Goal: Task Accomplishment & Management: Manage account settings

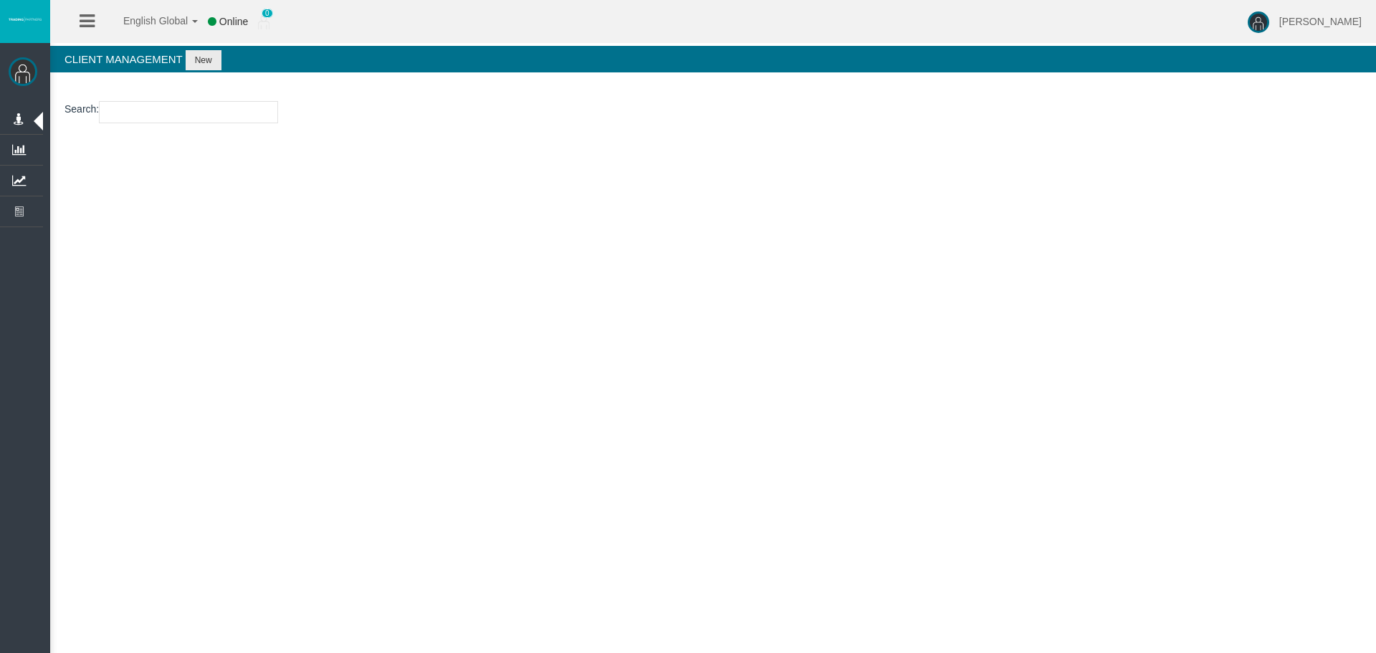
click at [439, 285] on div "English Global 简体中文 English Global 日本語 한국어 Online 0 [PERSON_NAME] Help Log Out …" at bounding box center [688, 326] width 1376 height 653
click at [449, 225] on div "English Global 简体中文 English Global 日本語 한국어 Online 0 [PERSON_NAME] Help Log Out …" at bounding box center [688, 326] width 1376 height 653
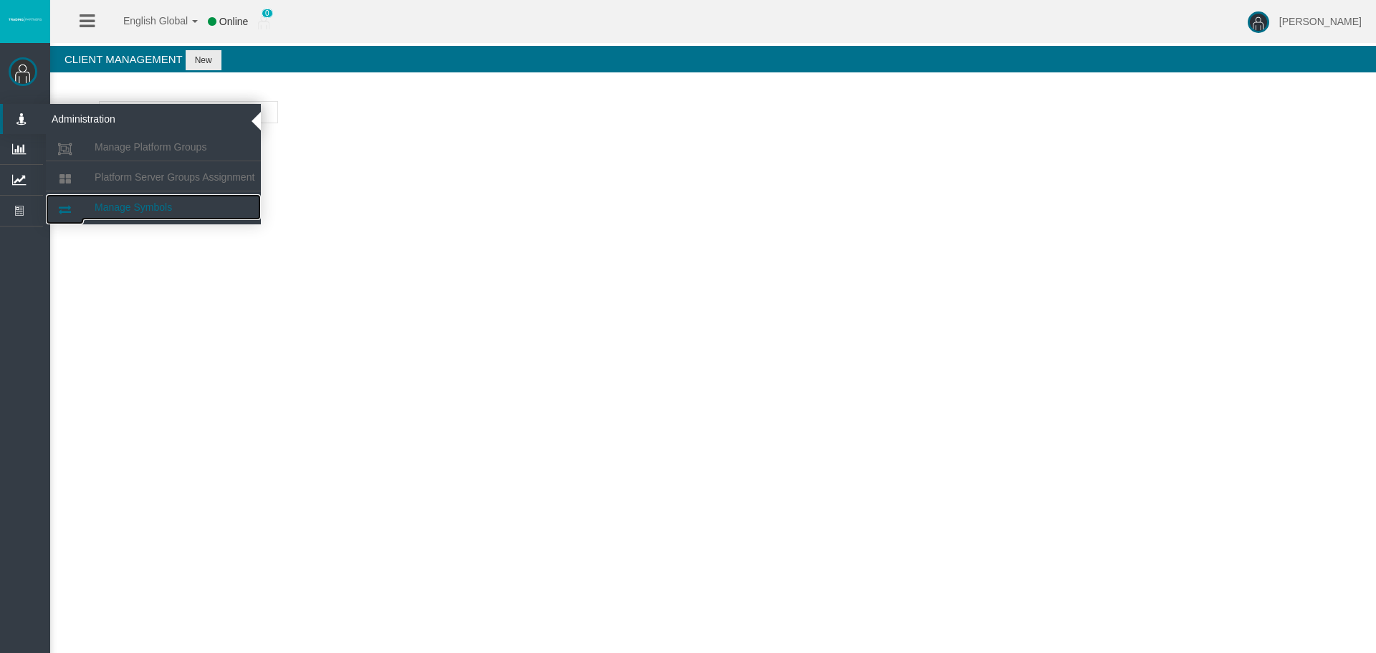
click at [172, 205] on span "Manage Symbols" at bounding box center [133, 206] width 77 height 11
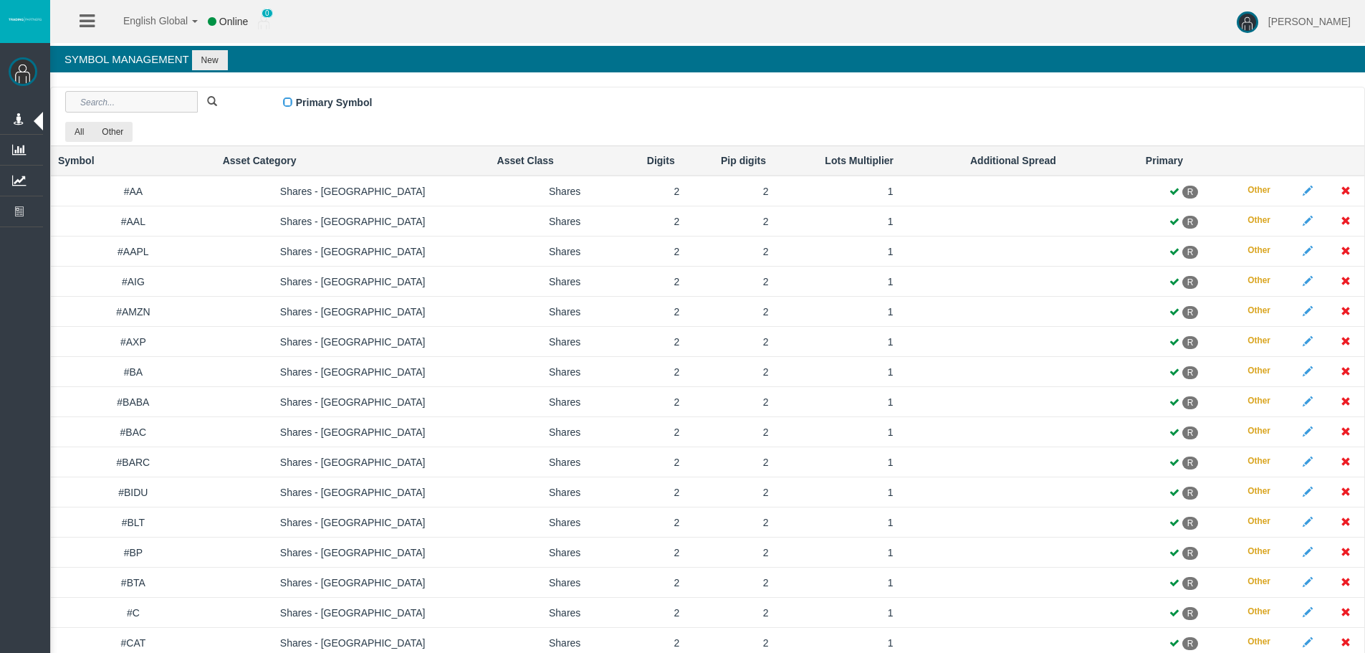
click at [135, 102] on input "text" at bounding box center [131, 101] width 133 height 21
paste input "JP225"
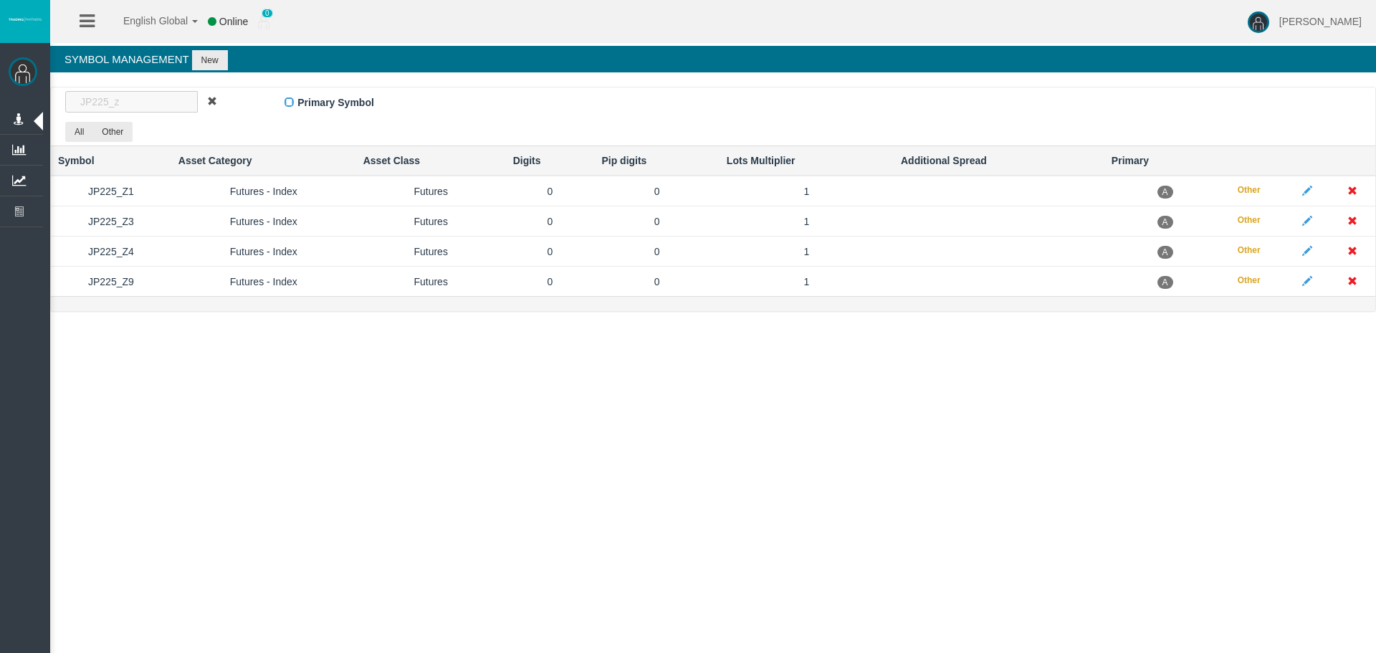
type input "JP225_z"
click at [209, 101] on span at bounding box center [212, 101] width 10 height 10
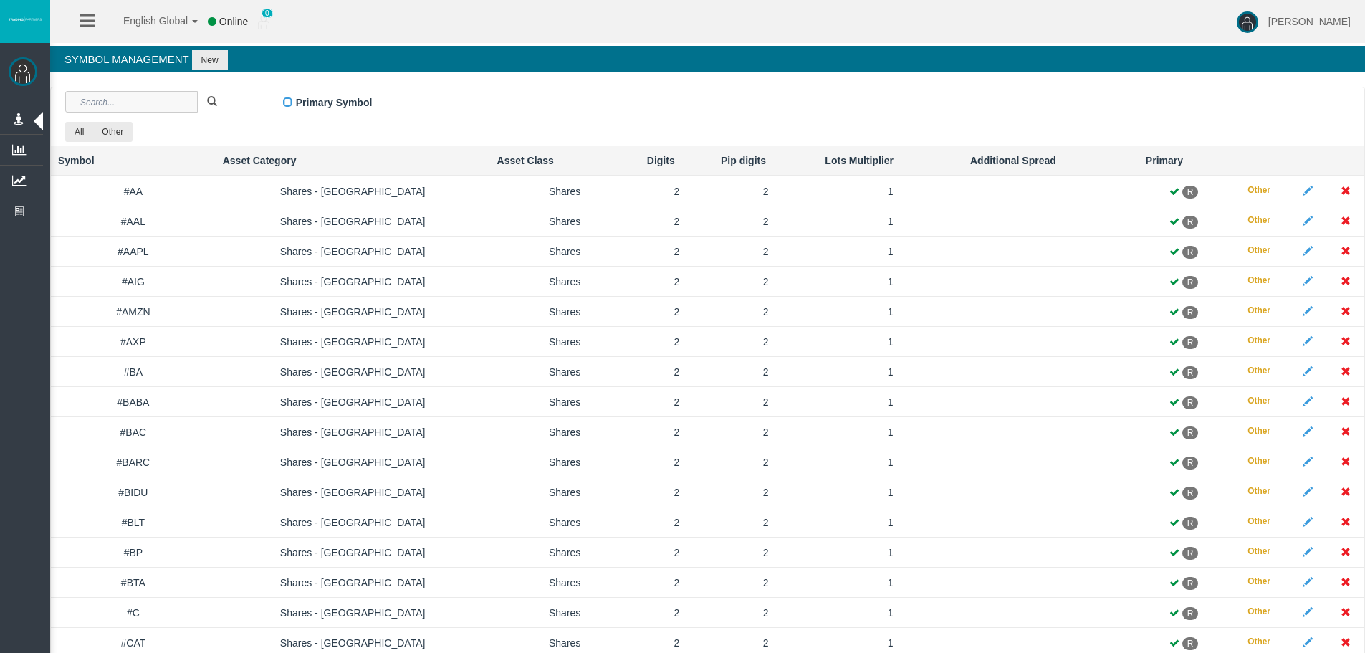
click at [167, 110] on input "text" at bounding box center [131, 101] width 133 height 21
paste input "JP225_"
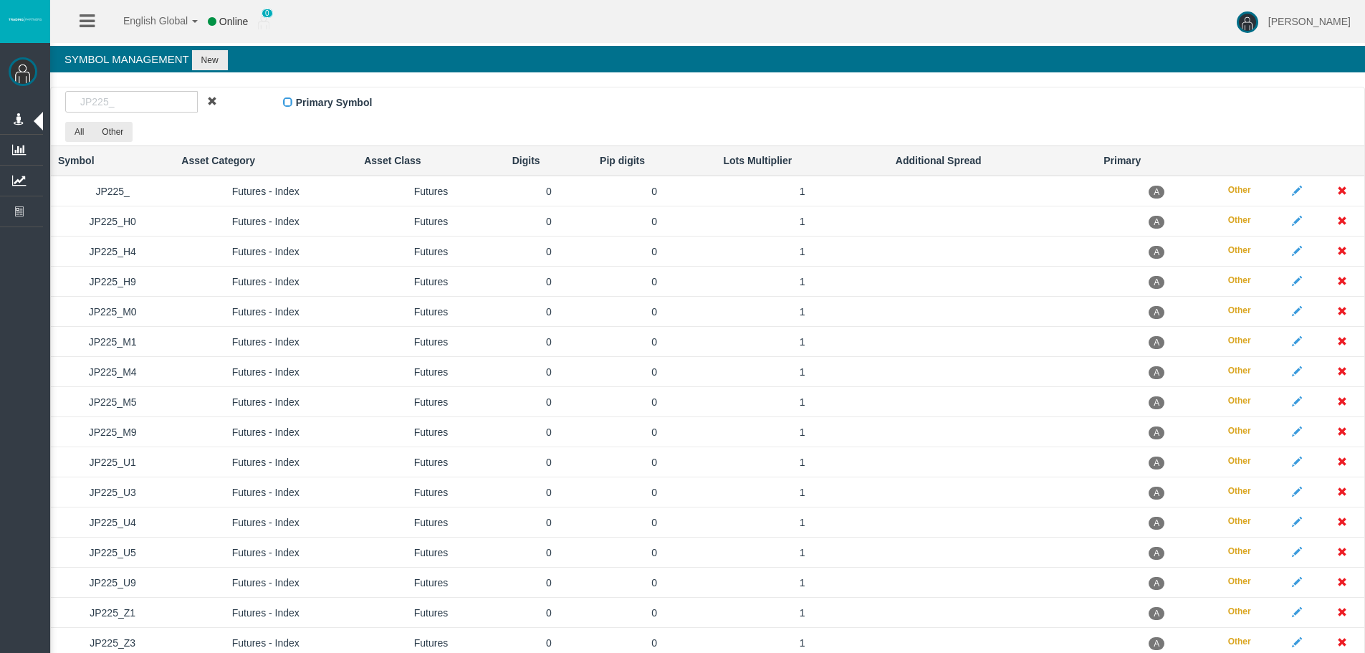
click at [305, 196] on td "Futures - Index" at bounding box center [265, 191] width 183 height 31
click at [151, 92] on input "JP225_" at bounding box center [131, 101] width 133 height 21
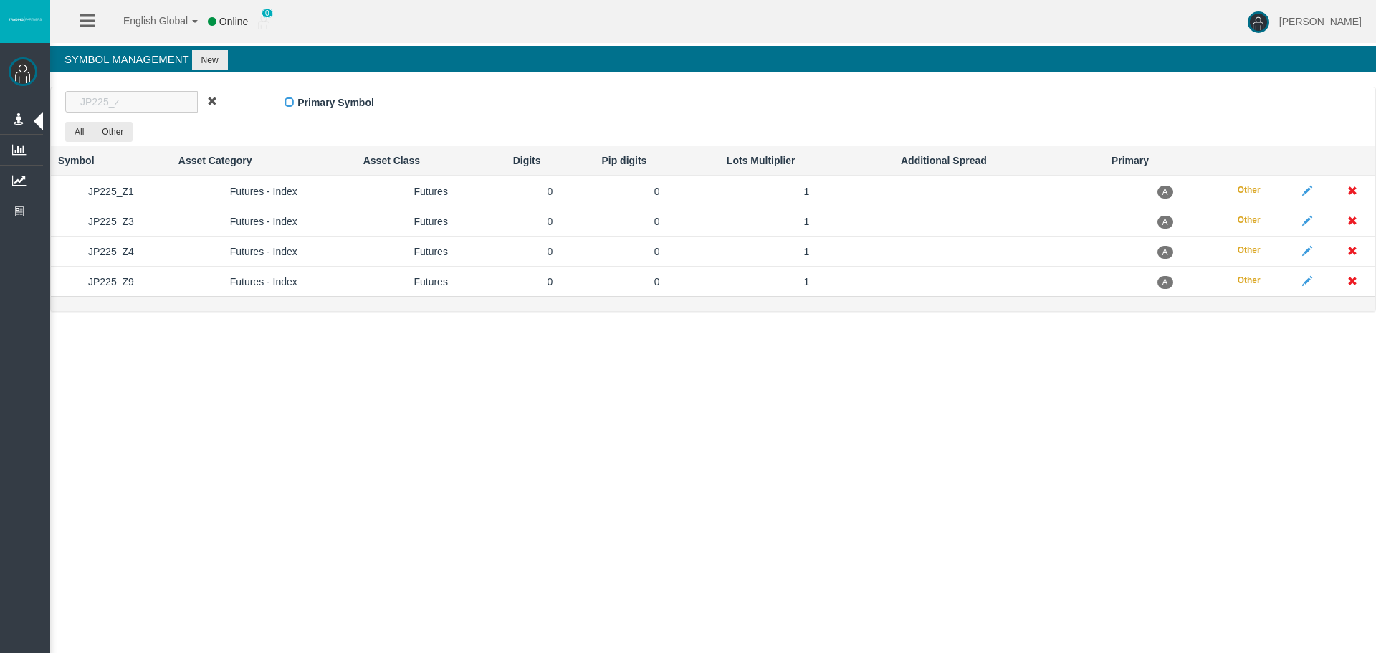
type input "JP225_z5"
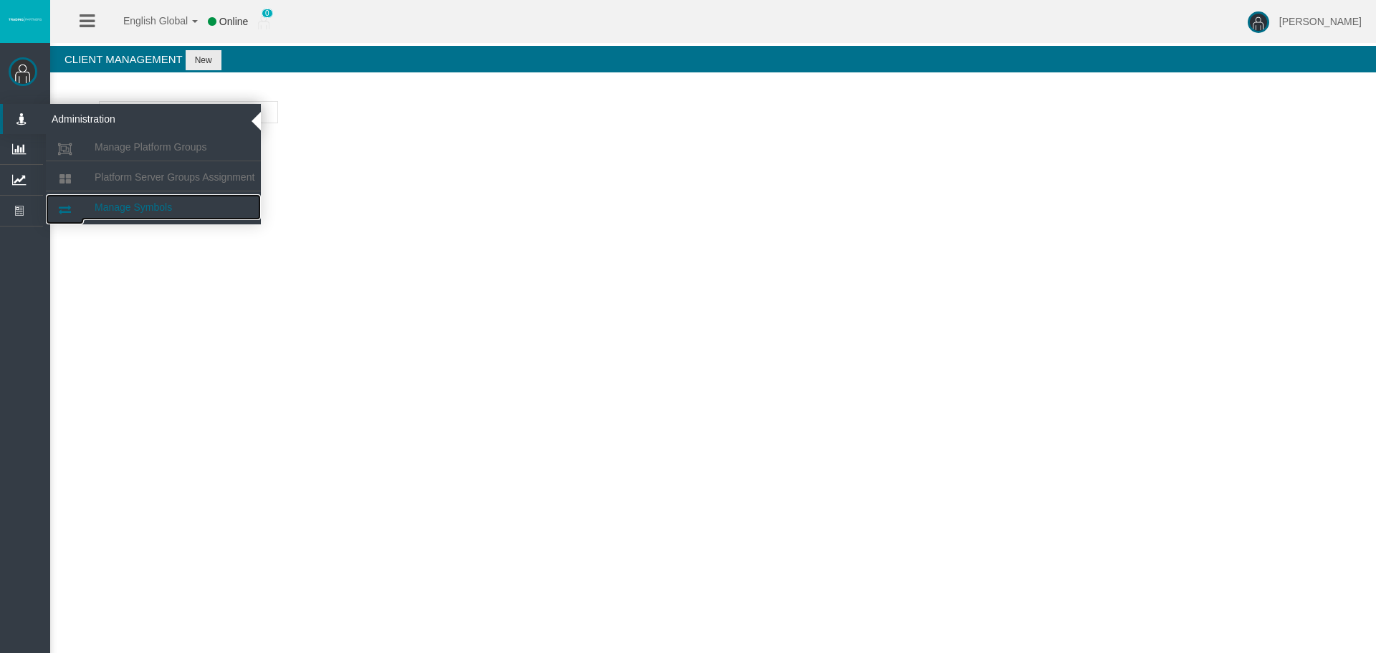
click at [221, 198] on link "Manage Symbols" at bounding box center [153, 207] width 215 height 26
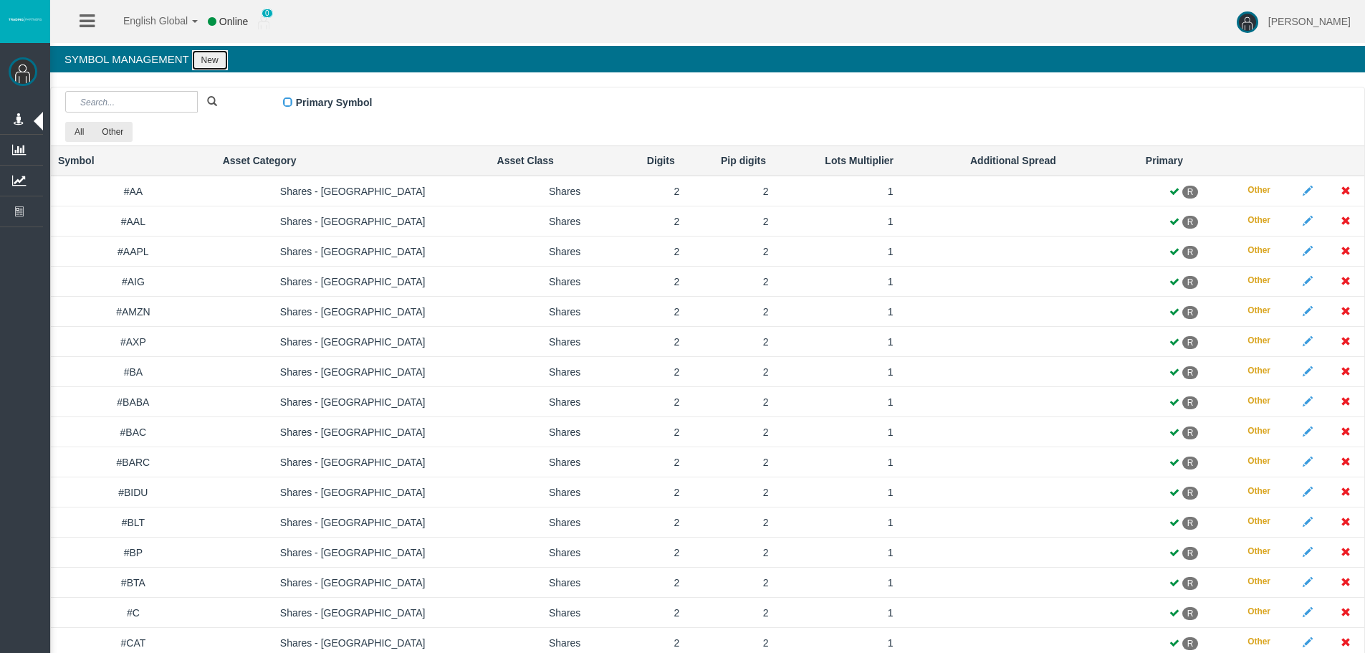
click at [207, 64] on button "New" at bounding box center [210, 60] width 36 height 20
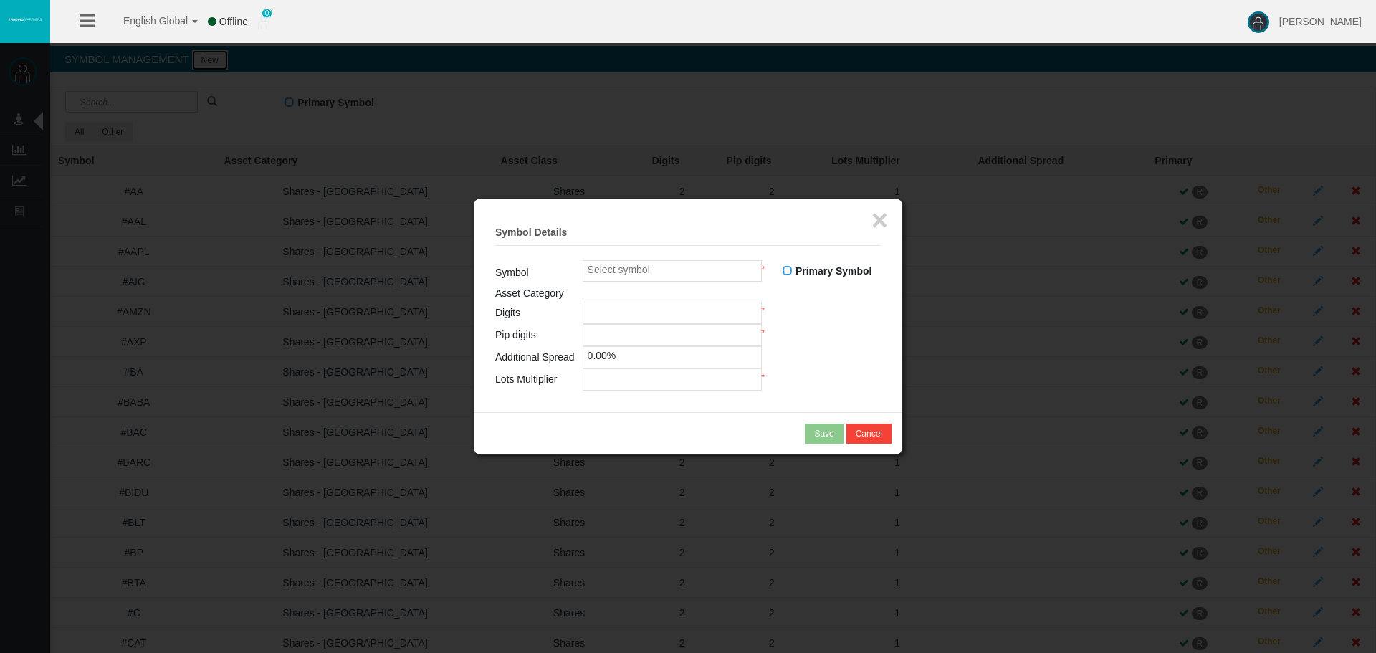
type input "0"
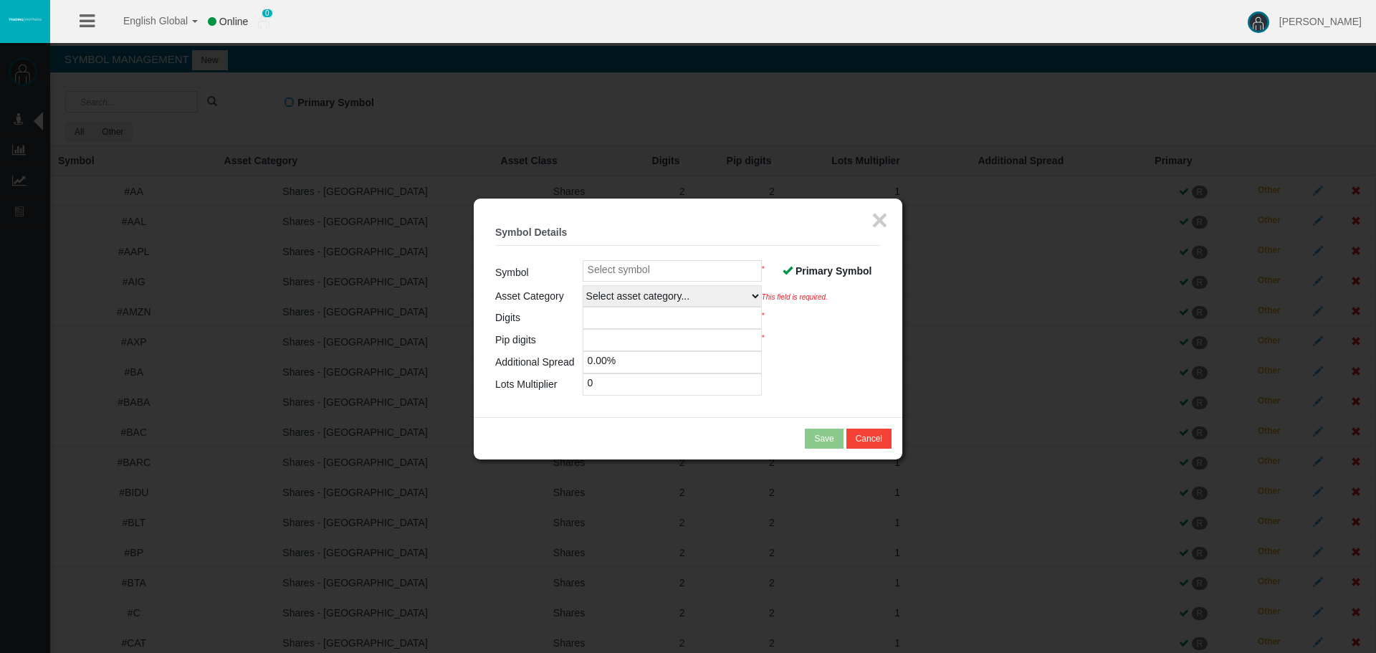
click at [711, 269] on input at bounding box center [672, 270] width 179 height 21
paste input "JP225_Z5"
type input "JP225_Z5"
click at [785, 270] on span at bounding box center [787, 270] width 10 height 10
click at [0, 0] on input "Primary Symbol" at bounding box center [0, 0] width 0 height 0
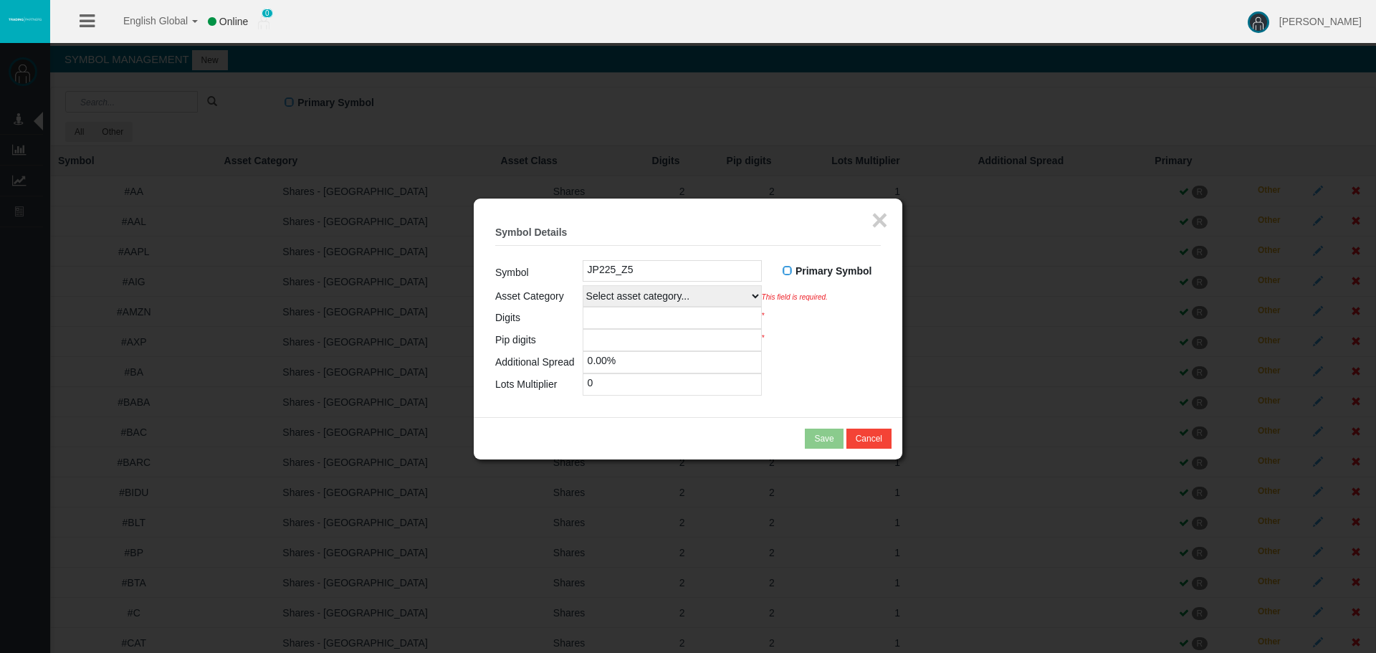
click at [818, 281] on td "Primary Symbol R A" at bounding box center [831, 272] width 98 height 25
drag, startPoint x: 618, startPoint y: 272, endPoint x: 577, endPoint y: 269, distance: 41.0
click at [580, 269] on tr "Symbol JP225_Z5 Primary Symbol R A" at bounding box center [688, 272] width 386 height 25
click at [850, 332] on table "Symbol JP225_Z5 Primary Symbol R A Asset Category Select asset category... Fore…" at bounding box center [688, 327] width 386 height 135
click at [641, 297] on select "Select asset category... Forex - Majors Forex - Minors Forex - Exotics Spot - G…" at bounding box center [672, 295] width 179 height 21
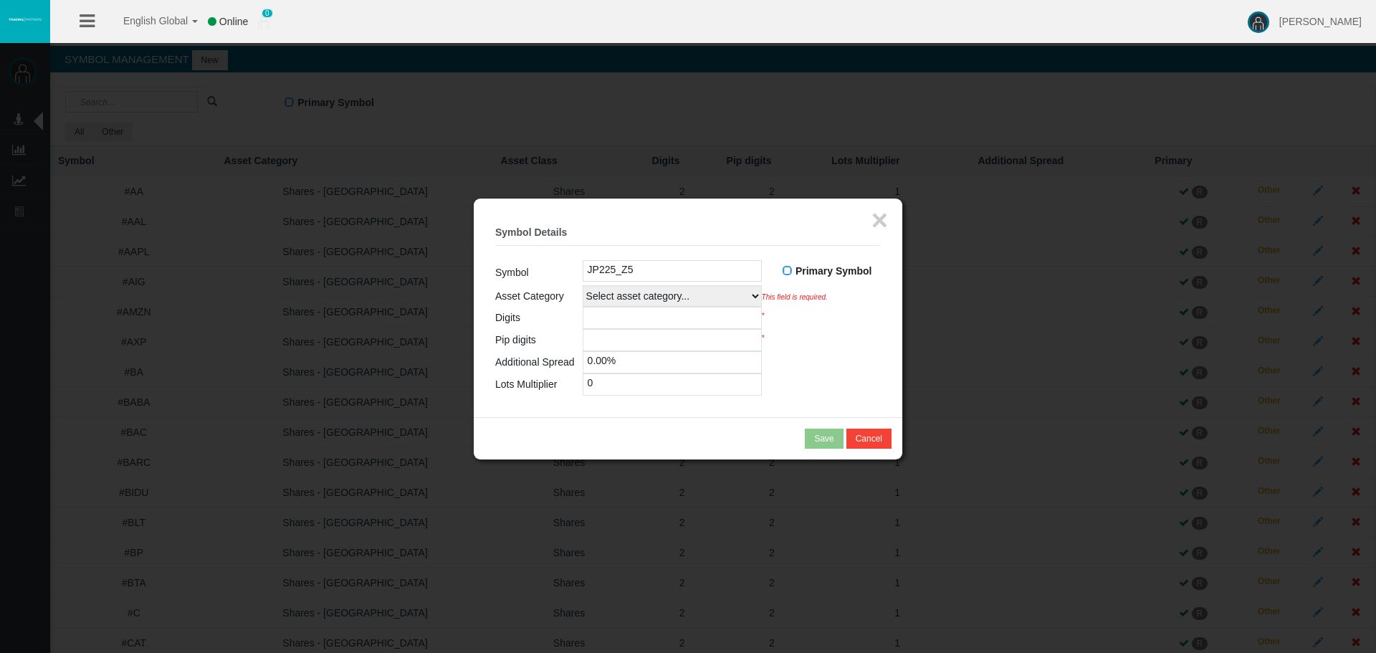
select select
click at [583, 285] on select "Select asset category... Forex - Majors Forex - Minors Forex - Exotics Spot - G…" at bounding box center [672, 295] width 179 height 21
click at [642, 324] on input "number" at bounding box center [672, 318] width 179 height 22
type input "0"
click at [687, 335] on input "number" at bounding box center [672, 340] width 179 height 22
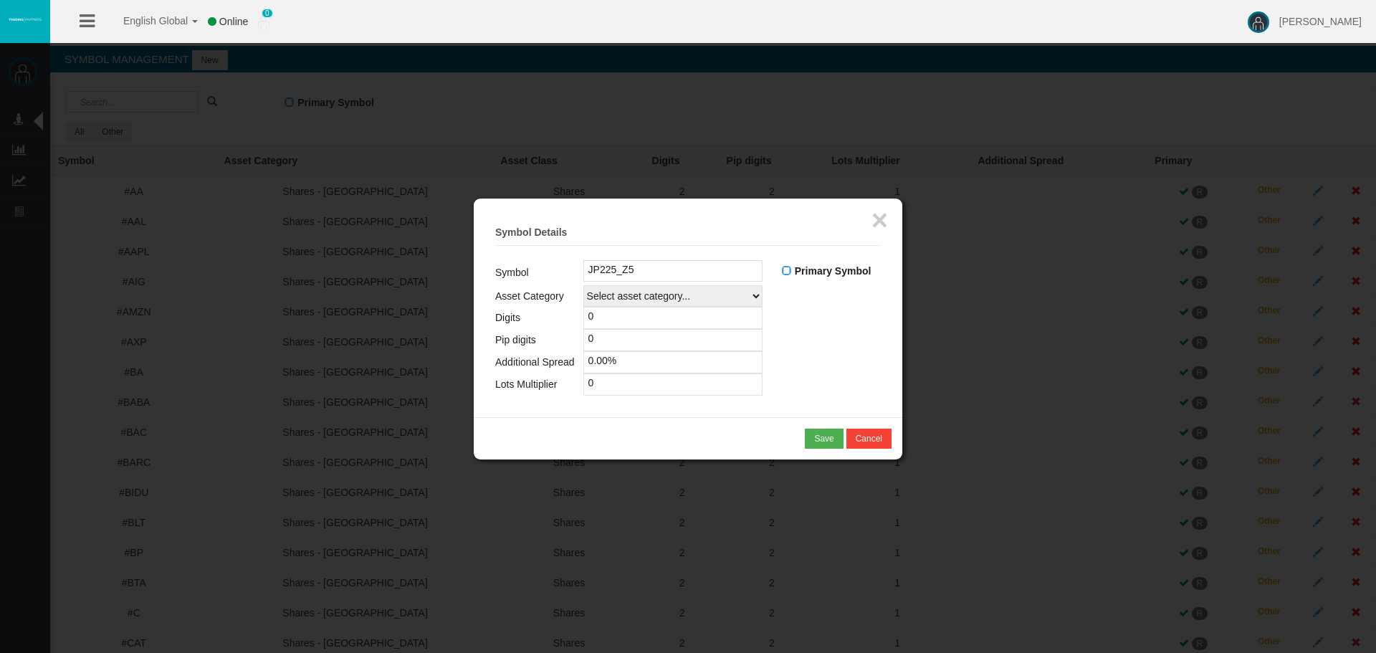
type input "0"
click at [602, 365] on input "0.00%" at bounding box center [672, 362] width 179 height 22
drag, startPoint x: 615, startPoint y: 383, endPoint x: 521, endPoint y: 383, distance: 93.9
click at [521, 383] on tr "Lots Multiplier 0" at bounding box center [688, 384] width 386 height 22
type input "1"
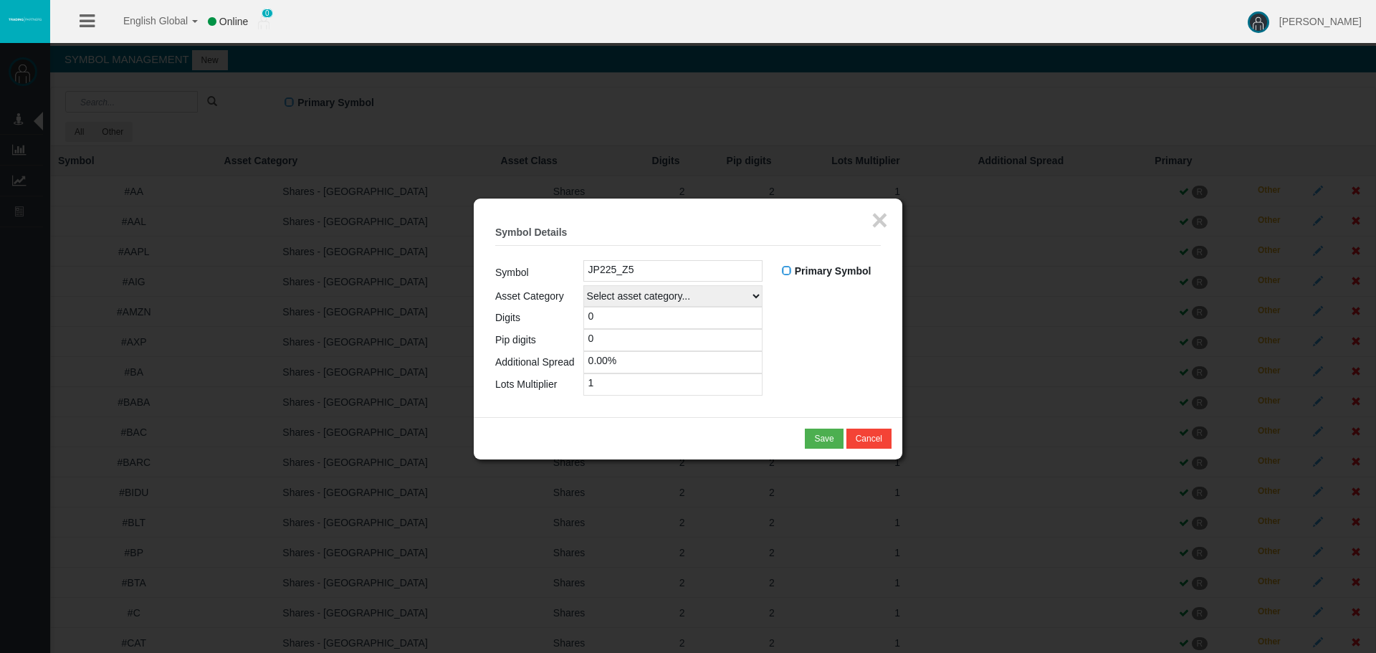
click at [876, 335] on table "Symbol JP225_Z5 Primary Symbol R A Asset Category Select asset category... Fore…" at bounding box center [688, 327] width 386 height 135
click at [834, 441] on button "Save" at bounding box center [824, 439] width 38 height 20
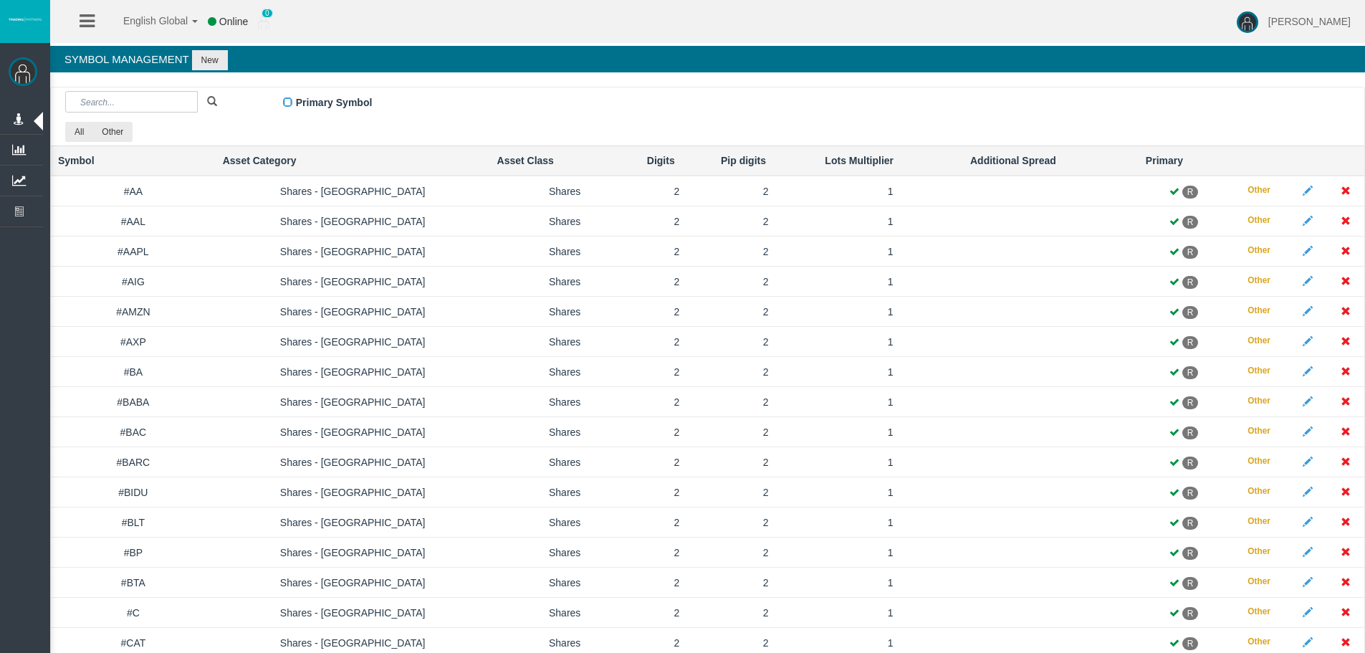
click at [640, 643] on td "2" at bounding box center [677, 643] width 74 height 30
click at [161, 92] on input "text" at bounding box center [131, 101] width 133 height 21
paste input "JP225_Z5"
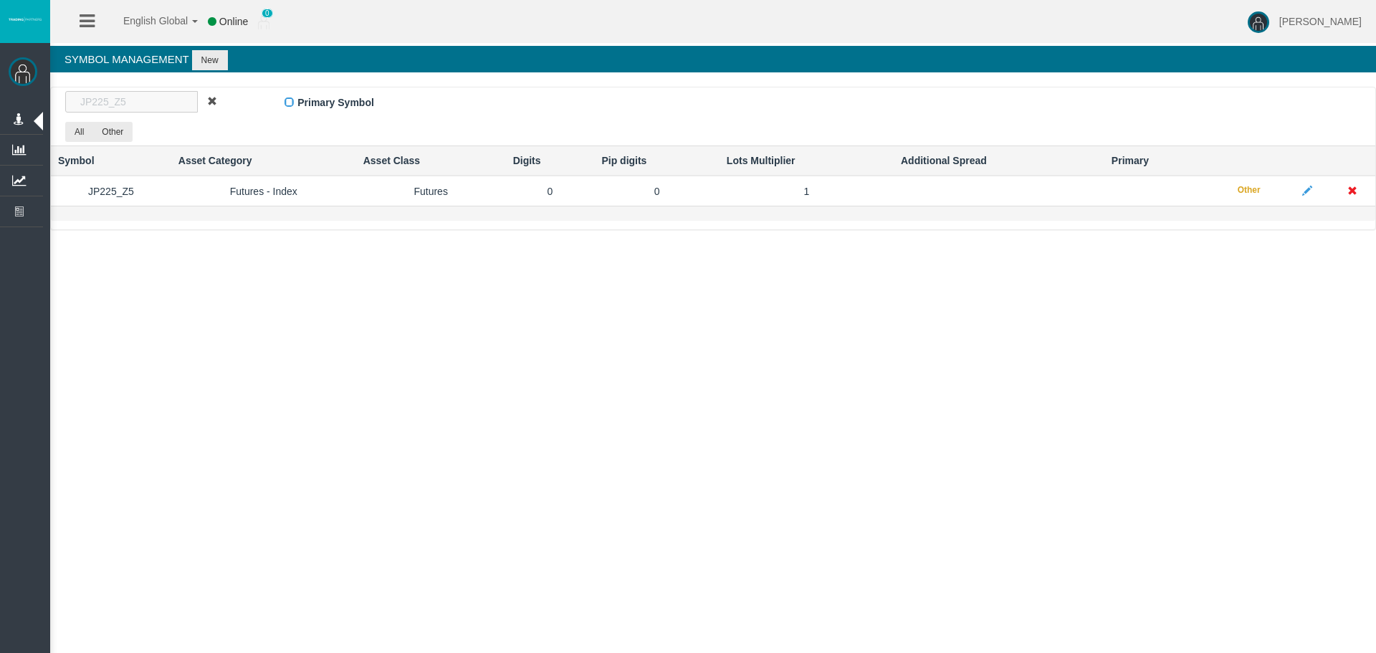
click at [105, 107] on input "JP225_Z5" at bounding box center [131, 101] width 133 height 21
paste input "U"
click at [139, 100] on input "JP225_U5" at bounding box center [131, 101] width 133 height 21
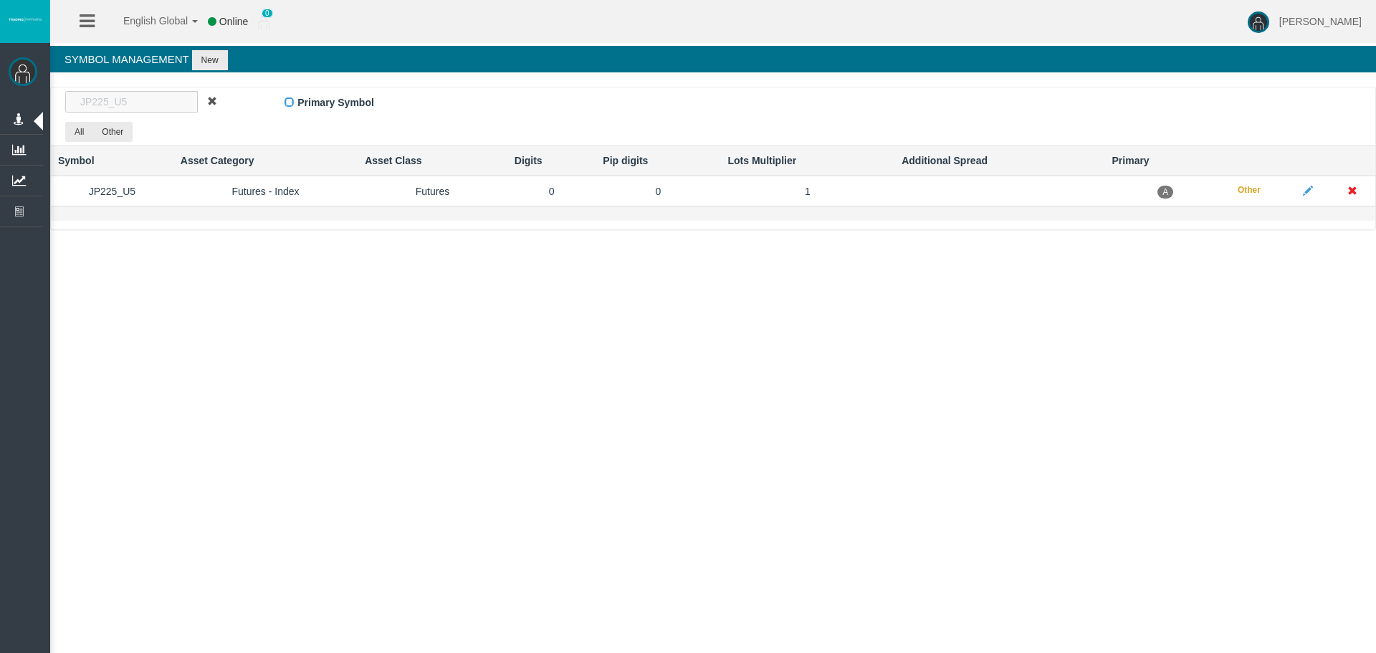
click at [139, 100] on input "JP225_U5" at bounding box center [131, 101] width 133 height 21
paste input "Z"
click at [362, 249] on div "Loizos Matthaiou Administration Manage Platform Groups Platform Server Groups A…" at bounding box center [700, 126] width 1351 height 252
drag, startPoint x: 226, startPoint y: 254, endPoint x: 219, endPoint y: 240, distance: 15.7
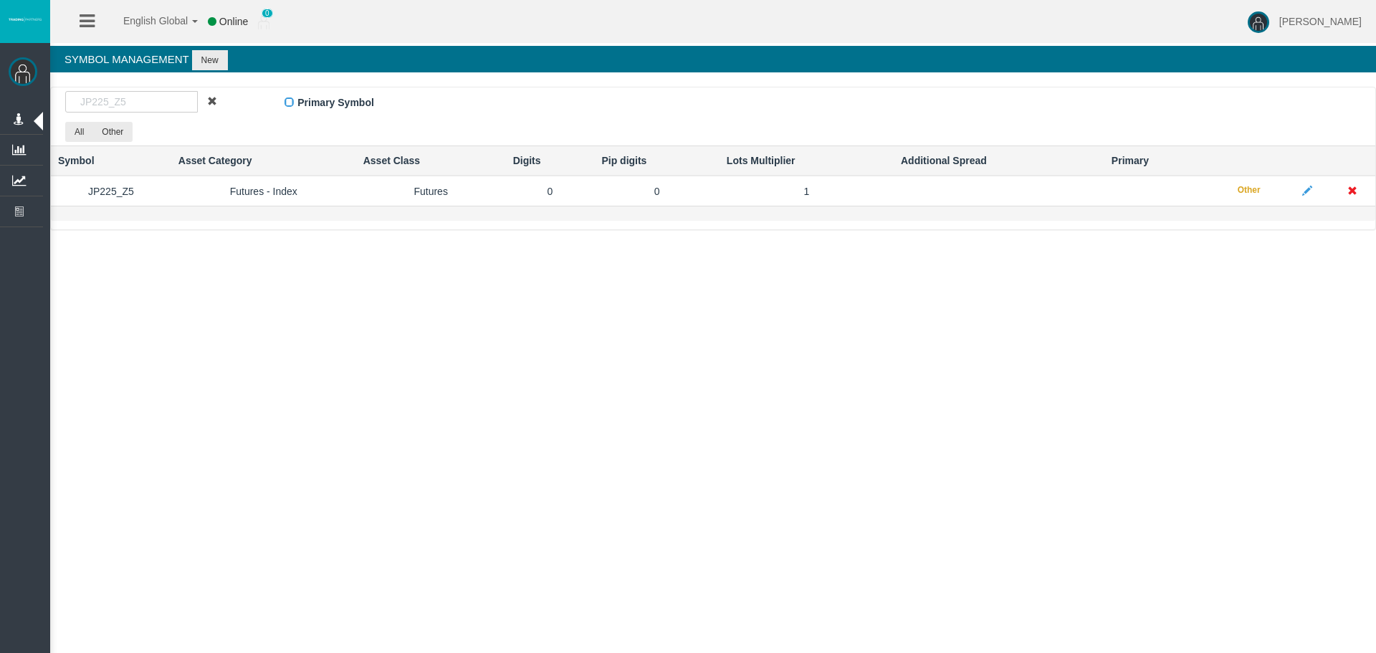
click at [226, 251] on div "English Global 简体中文 English Global 日本語 한국어 Online 0 [PERSON_NAME] Help Log Out …" at bounding box center [688, 326] width 1376 height 653
click at [129, 106] on input "JP225_Z5" at bounding box center [131, 101] width 133 height 21
paste input "CHF_"
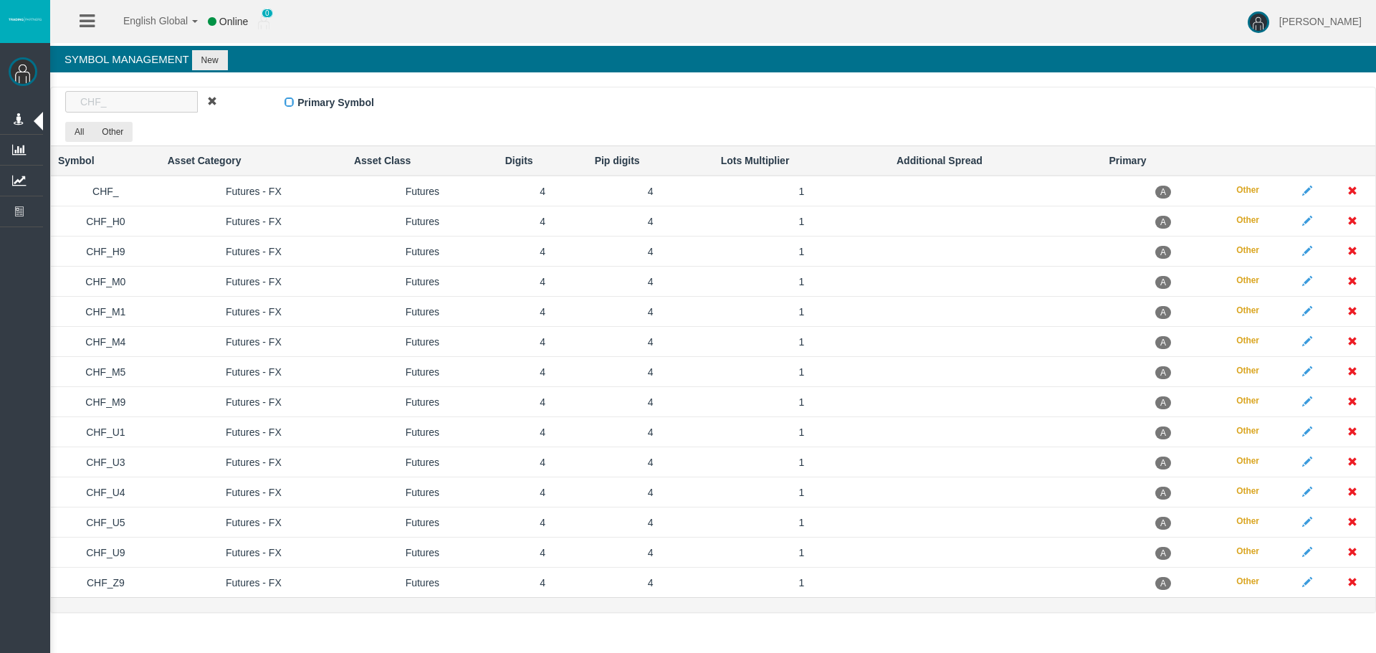
type input "CHF_"
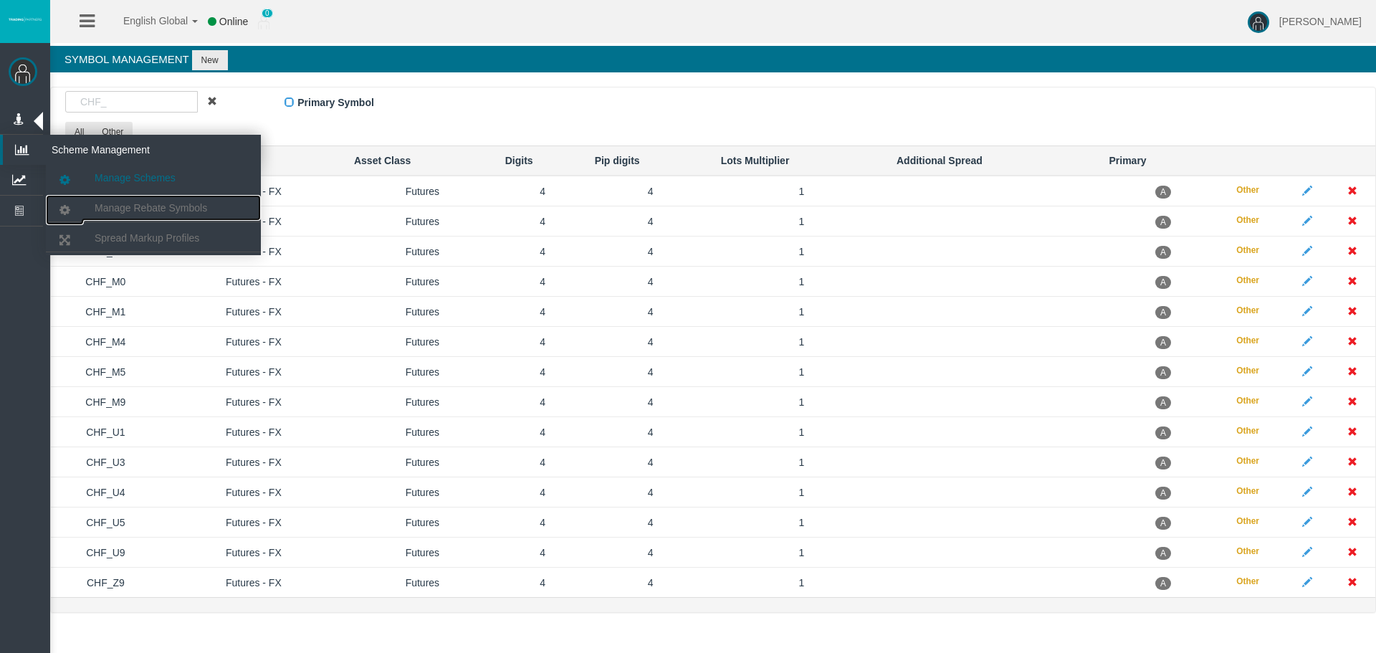
drag, startPoint x: 145, startPoint y: 214, endPoint x: 224, endPoint y: 169, distance: 91.5
click at [145, 214] on link "Manage Rebate Symbols" at bounding box center [153, 208] width 215 height 26
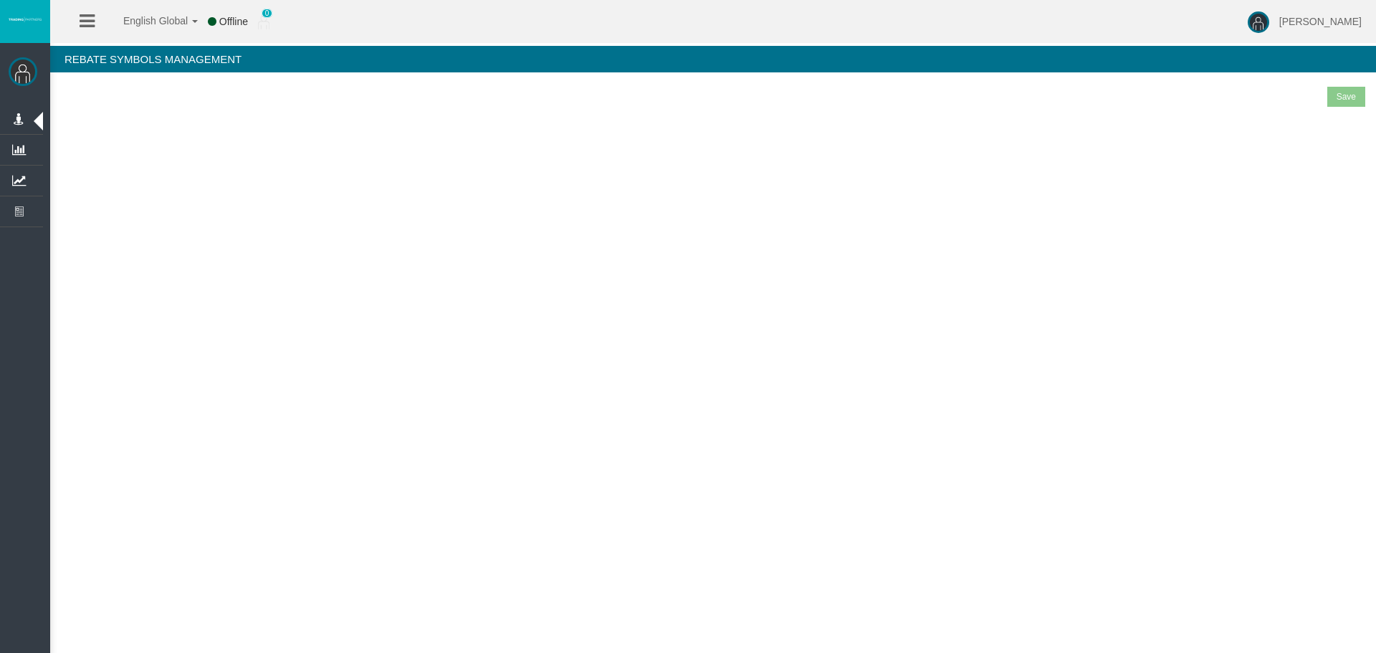
select select "25"
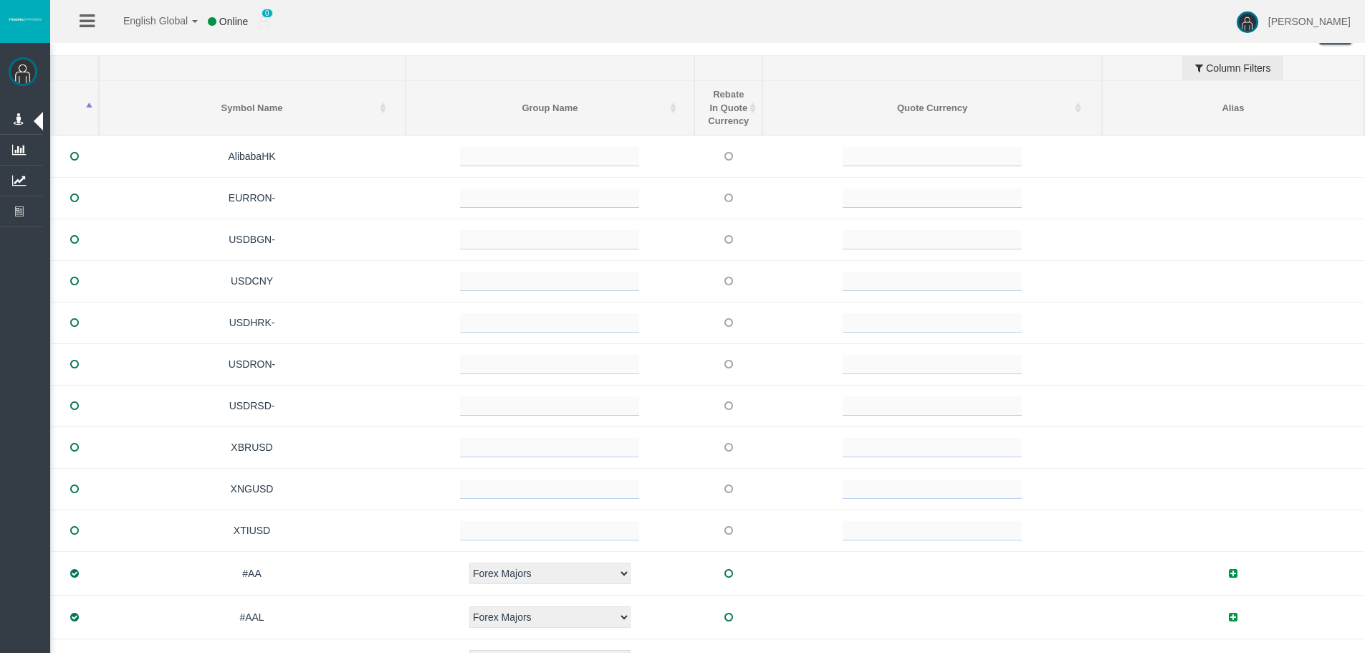
scroll to position [730, 0]
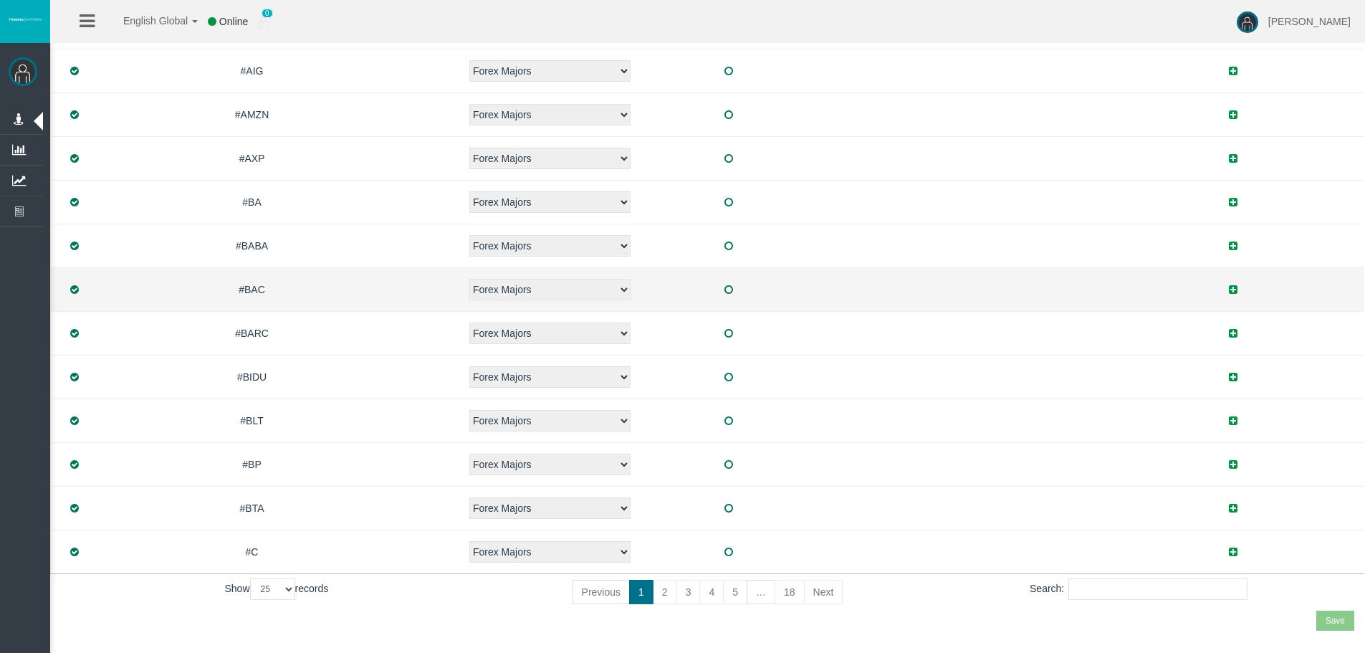
drag, startPoint x: 899, startPoint y: 85, endPoint x: 901, endPoint y: 287, distance: 202.1
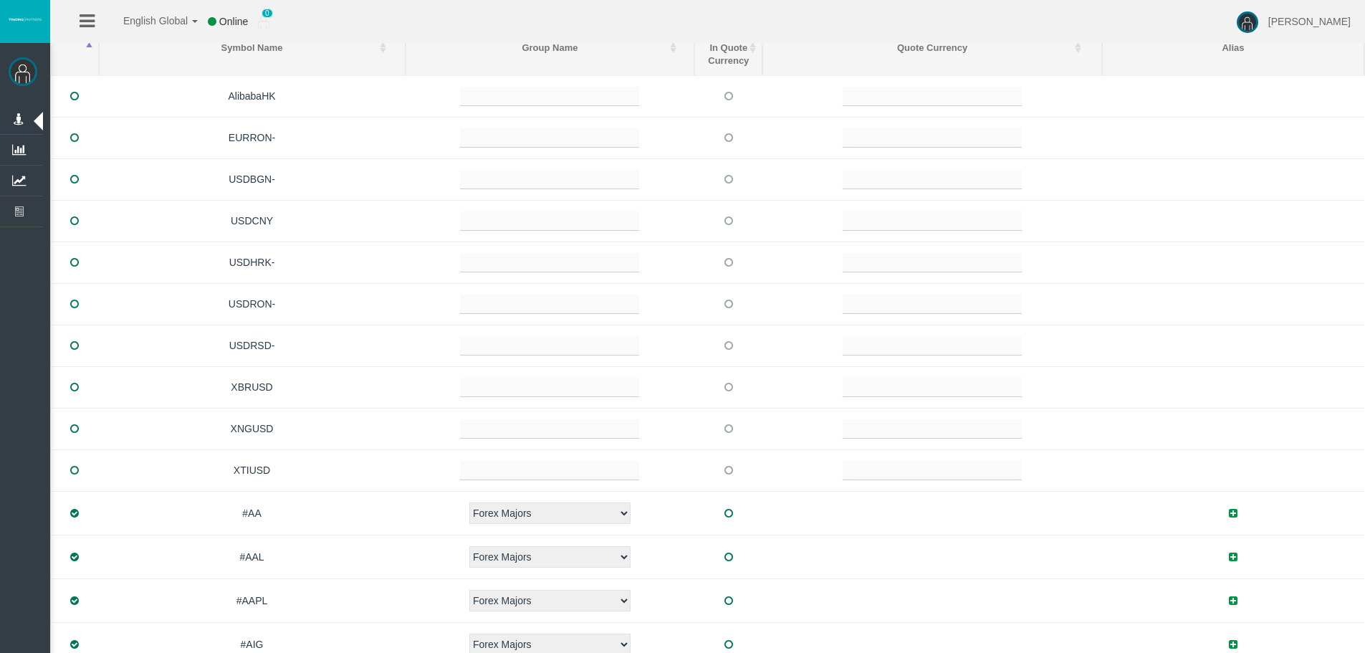
scroll to position [0, 0]
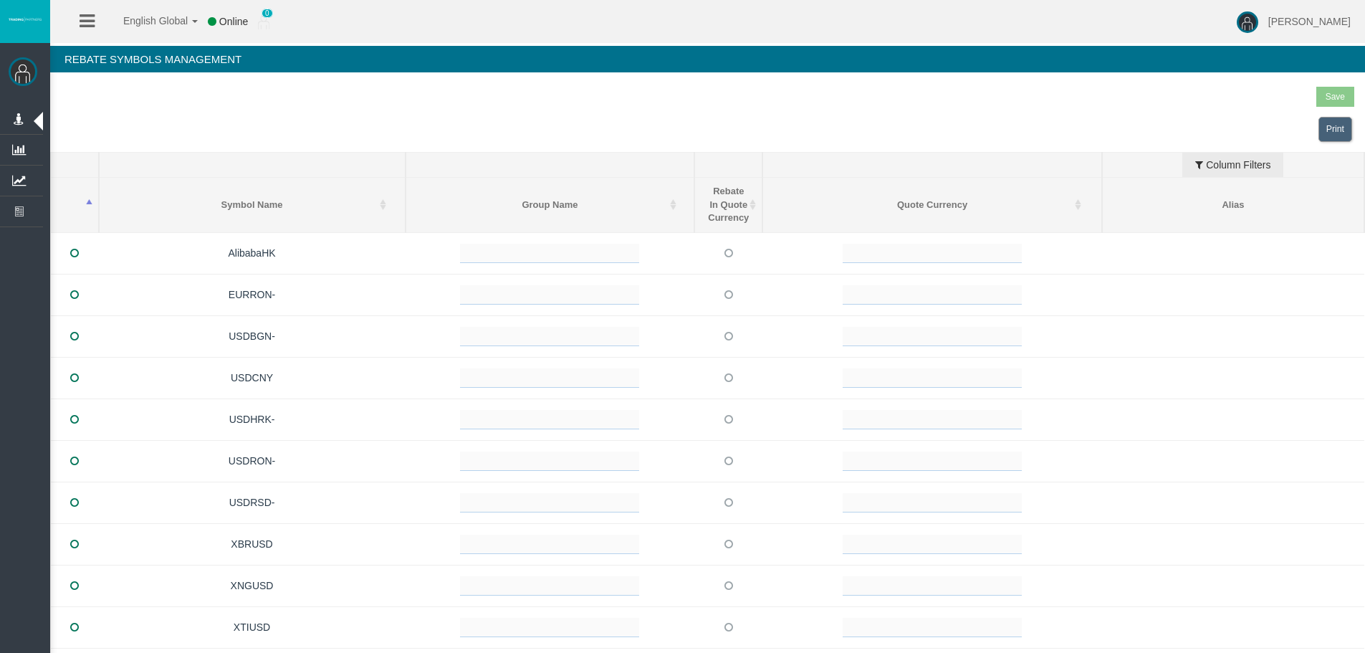
drag, startPoint x: 434, startPoint y: 388, endPoint x: 403, endPoint y: 19, distance: 369.6
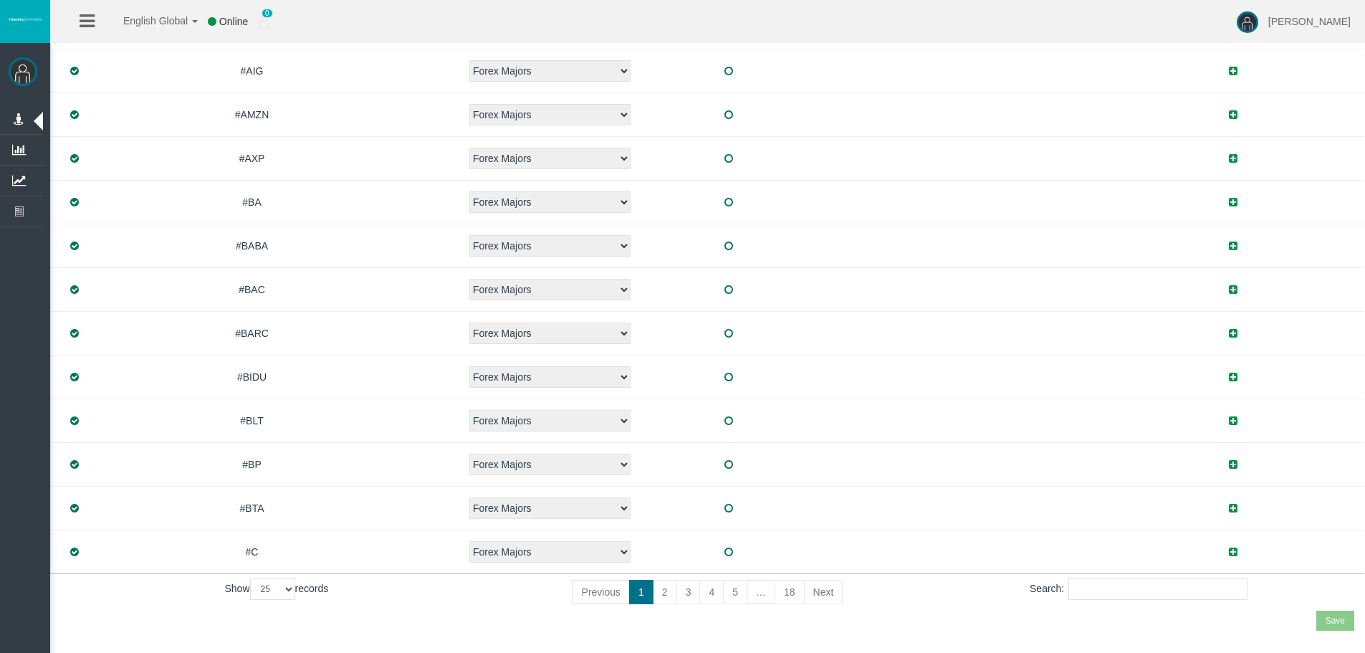
drag, startPoint x: 1096, startPoint y: 92, endPoint x: 1069, endPoint y: 633, distance: 541.7
click at [1116, 583] on input "Search:" at bounding box center [1157, 588] width 179 height 21
click at [1128, 592] on input "Search:" at bounding box center [1157, 588] width 179 height 21
paste input "JP225"
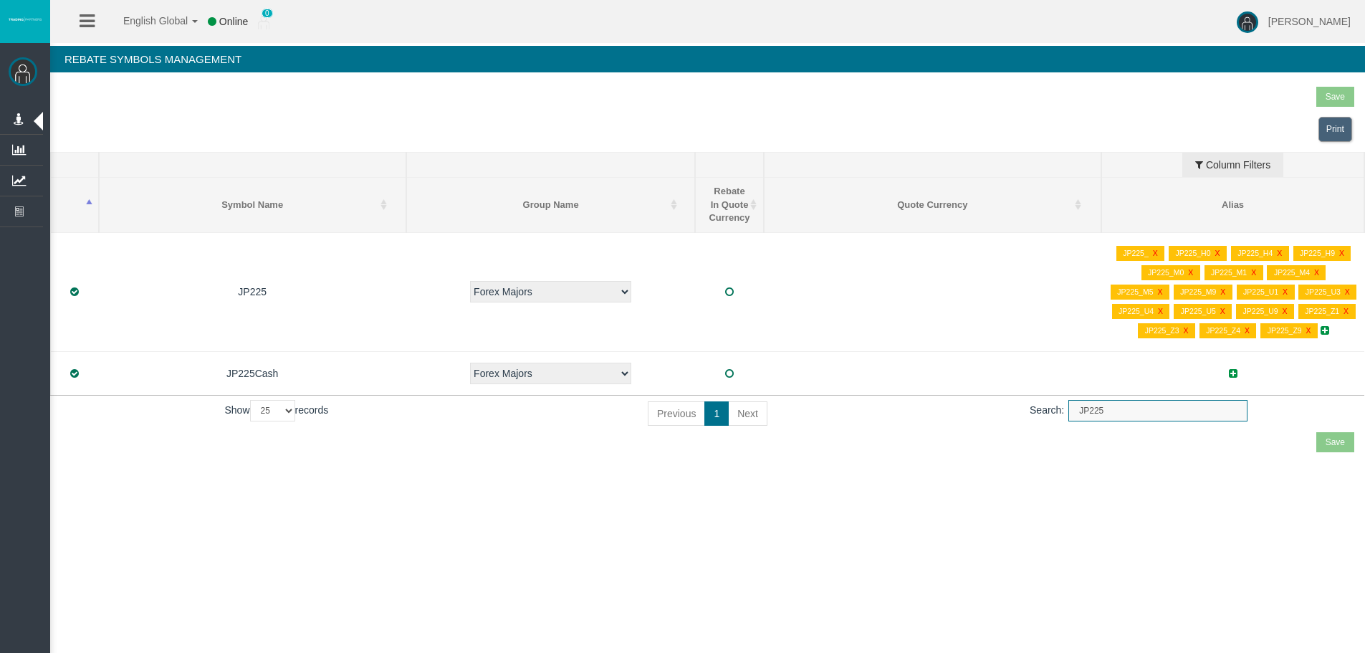
scroll to position [0, 0]
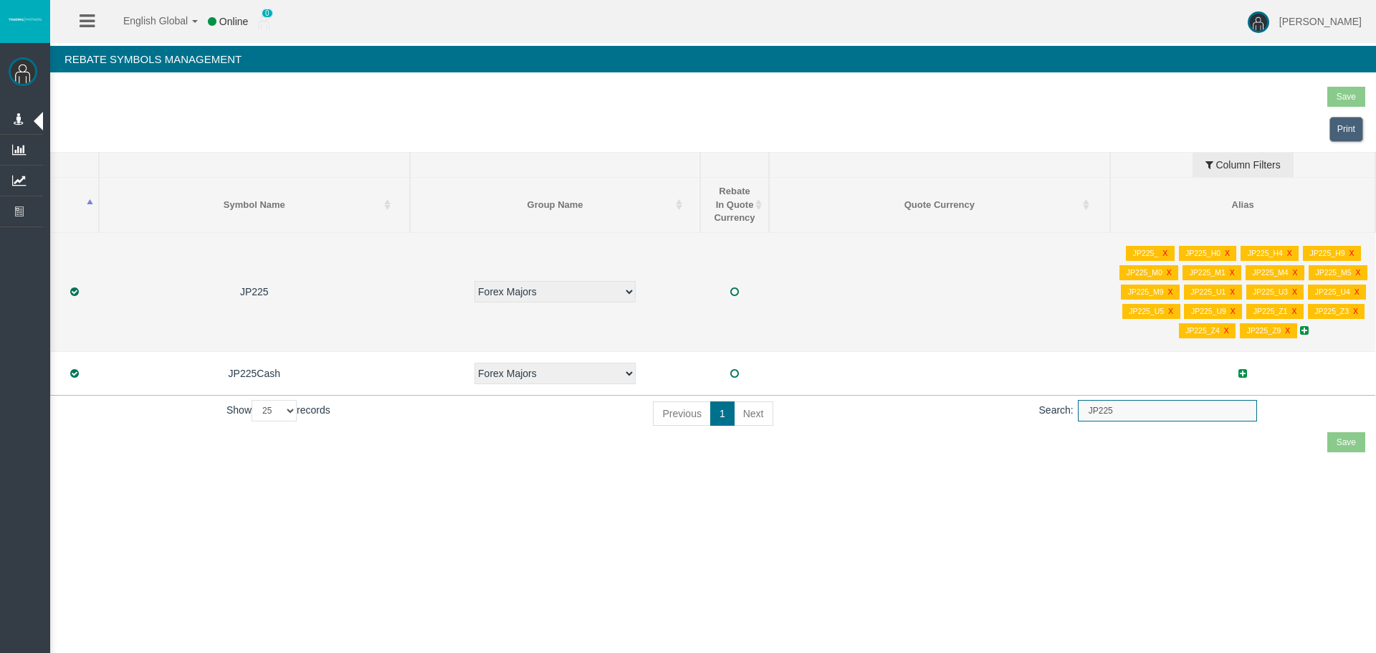
type input "JP225"
click at [1301, 330] on icon at bounding box center [1304, 330] width 9 height 10
click at [1249, 356] on link "JP225_Z5" at bounding box center [1251, 352] width 113 height 19
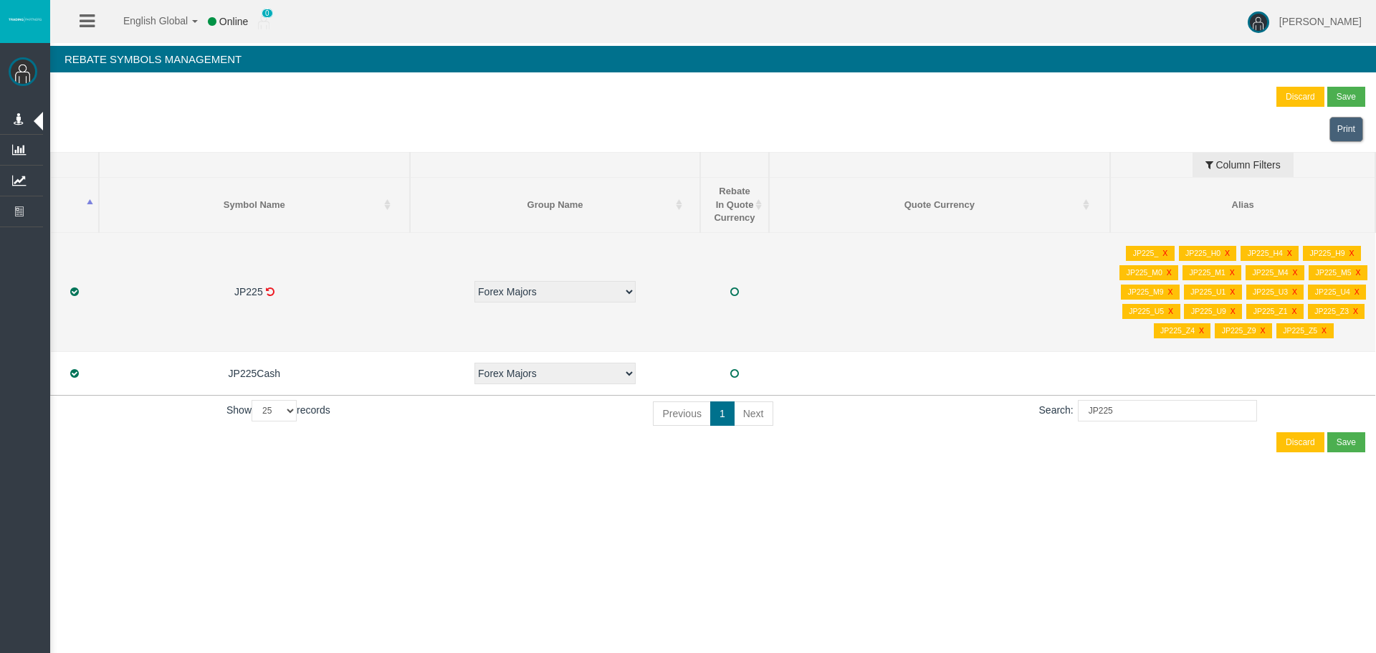
click at [1346, 328] on td "JP225_ X JP225_H0 X JP225_H4 X JP225_H9 X JP225_M0 X JP225_M1 X JP225_M4 X JP22…" at bounding box center [1242, 291] width 265 height 119
click at [1344, 333] on td "JP225_ X JP225_H0 X JP225_H4 X JP225_H9 X JP225_M0 X JP225_M1 X JP225_M4 X JP22…" at bounding box center [1242, 291] width 265 height 119
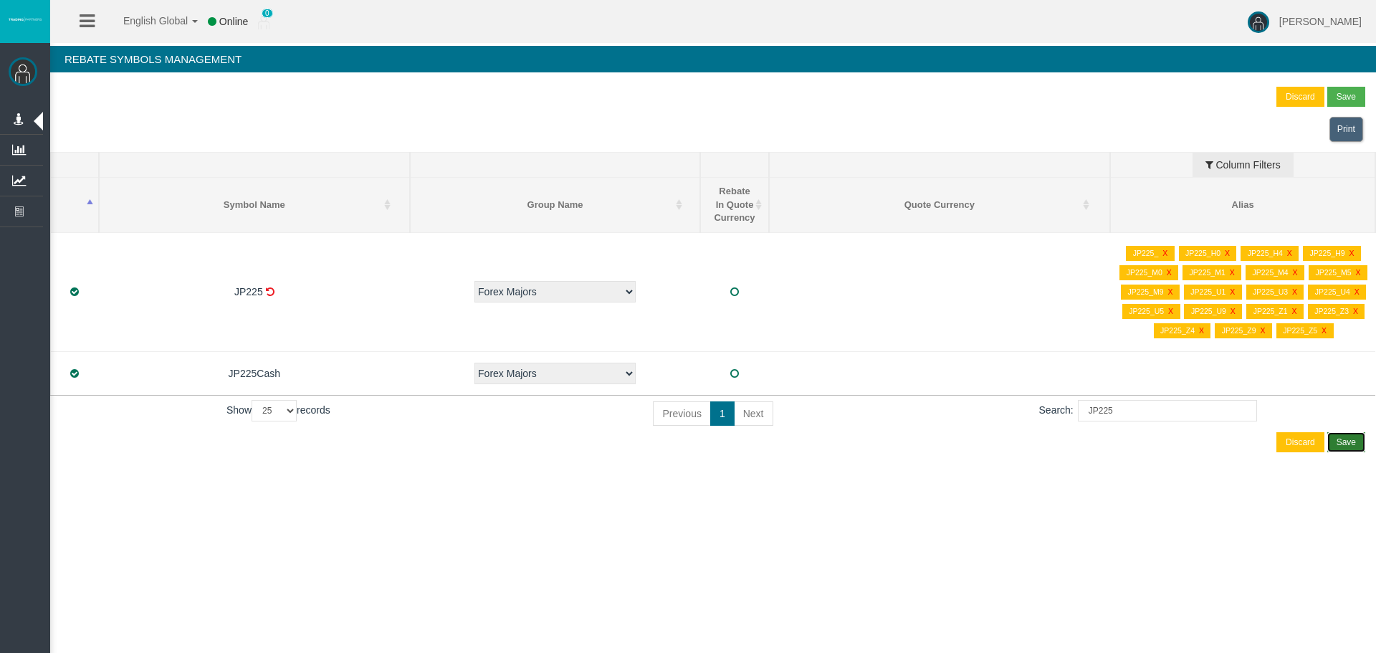
click at [1358, 444] on button "Save" at bounding box center [1346, 442] width 38 height 20
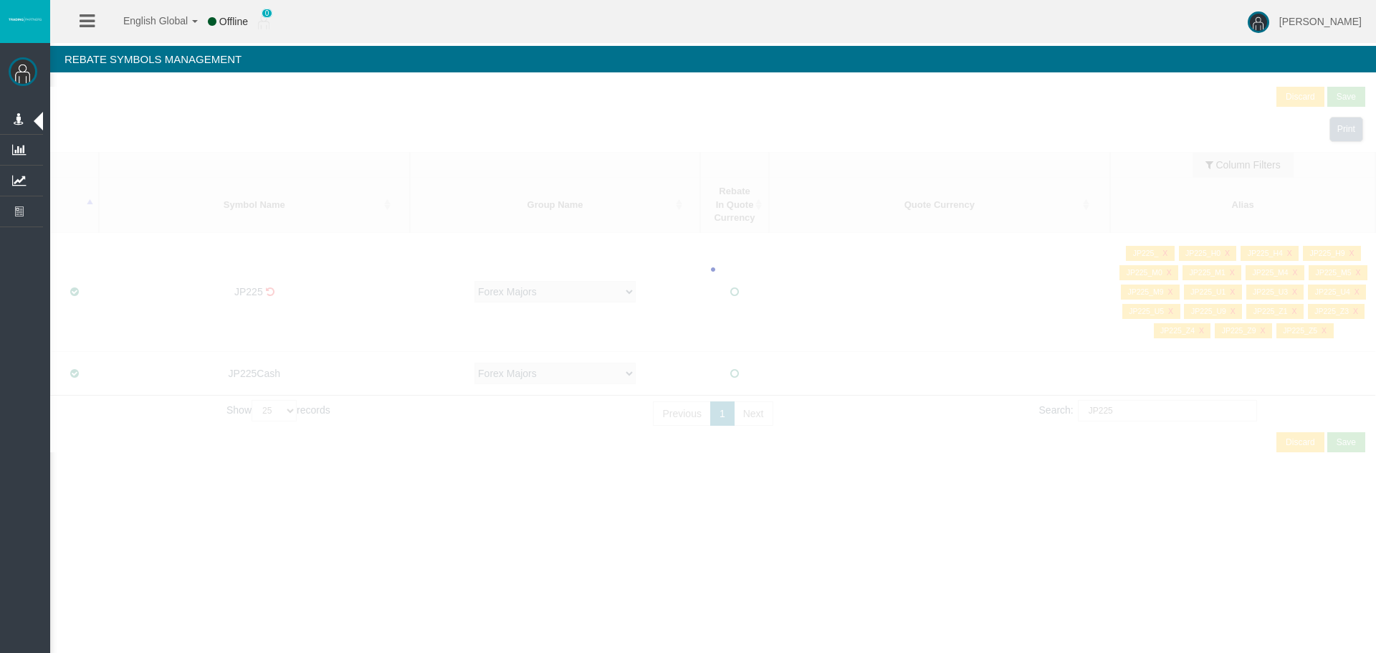
select select "25"
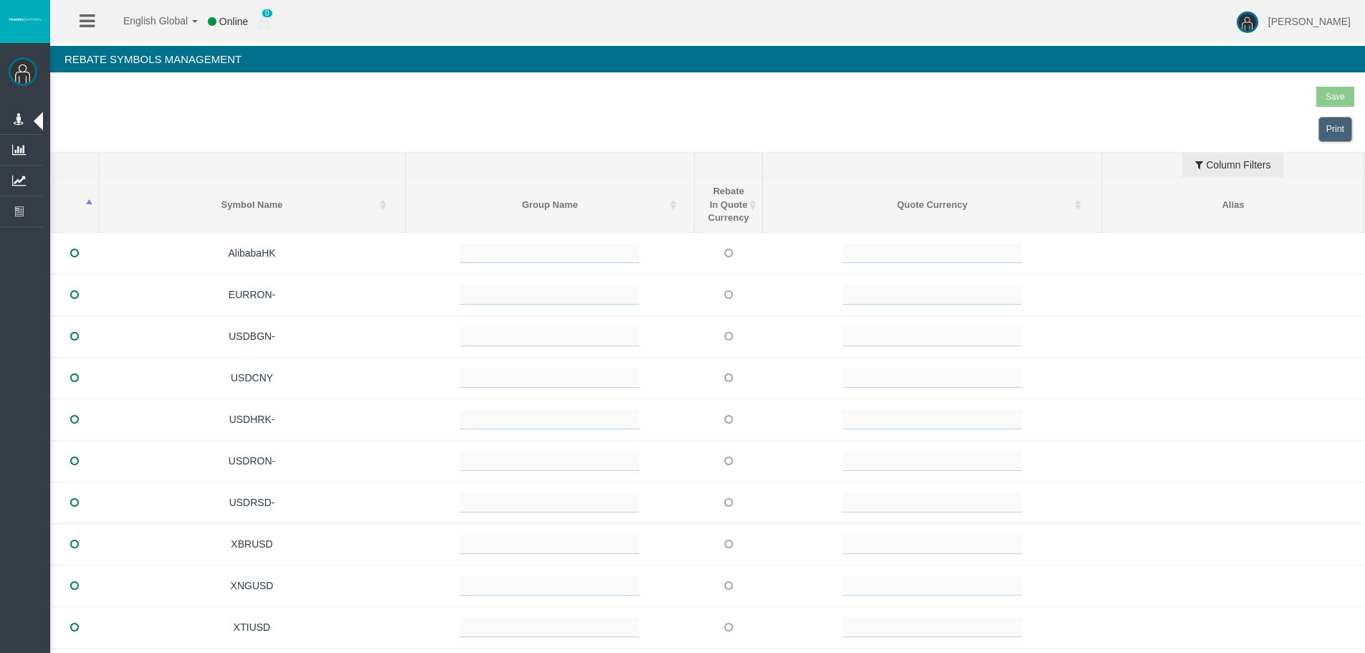
click at [229, 153] on th "Symbol Name" at bounding box center [252, 165] width 307 height 25
